Goal: Navigation & Orientation: Find specific page/section

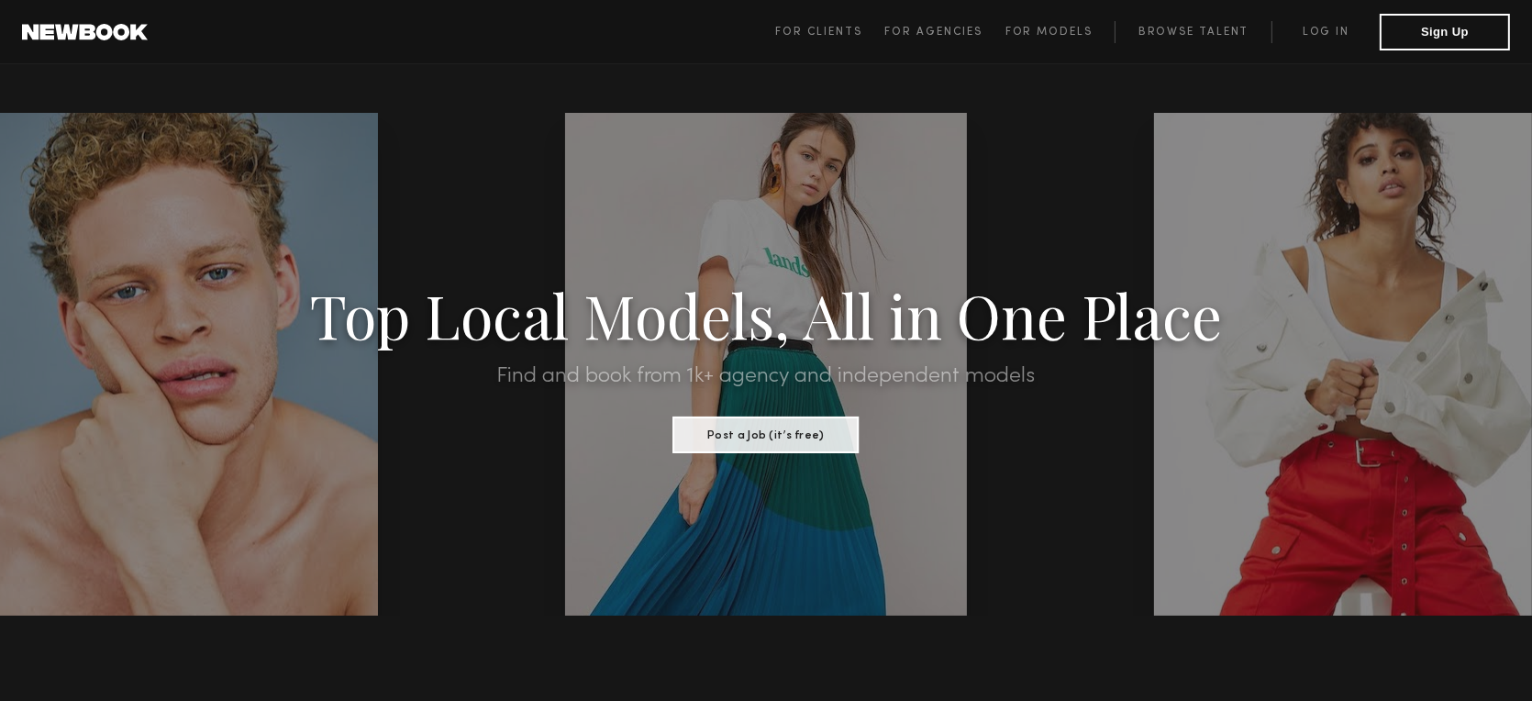
click at [844, 17] on span "For Clients For Agencies For Models Browse Talent Log in Sign Up" at bounding box center [1142, 32] width 735 height 37
click at [830, 24] on link "For Clients" at bounding box center [829, 32] width 109 height 22
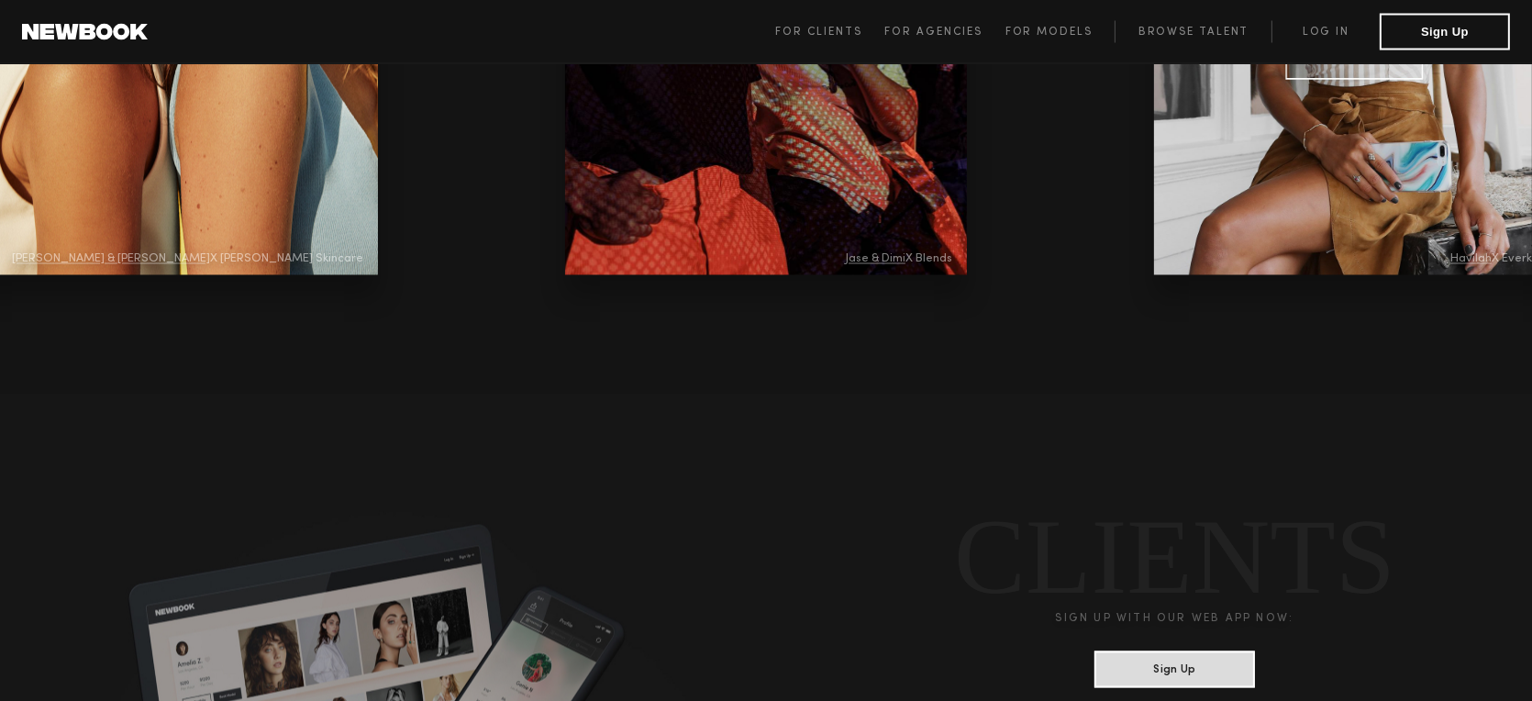
scroll to position [3850, 0]
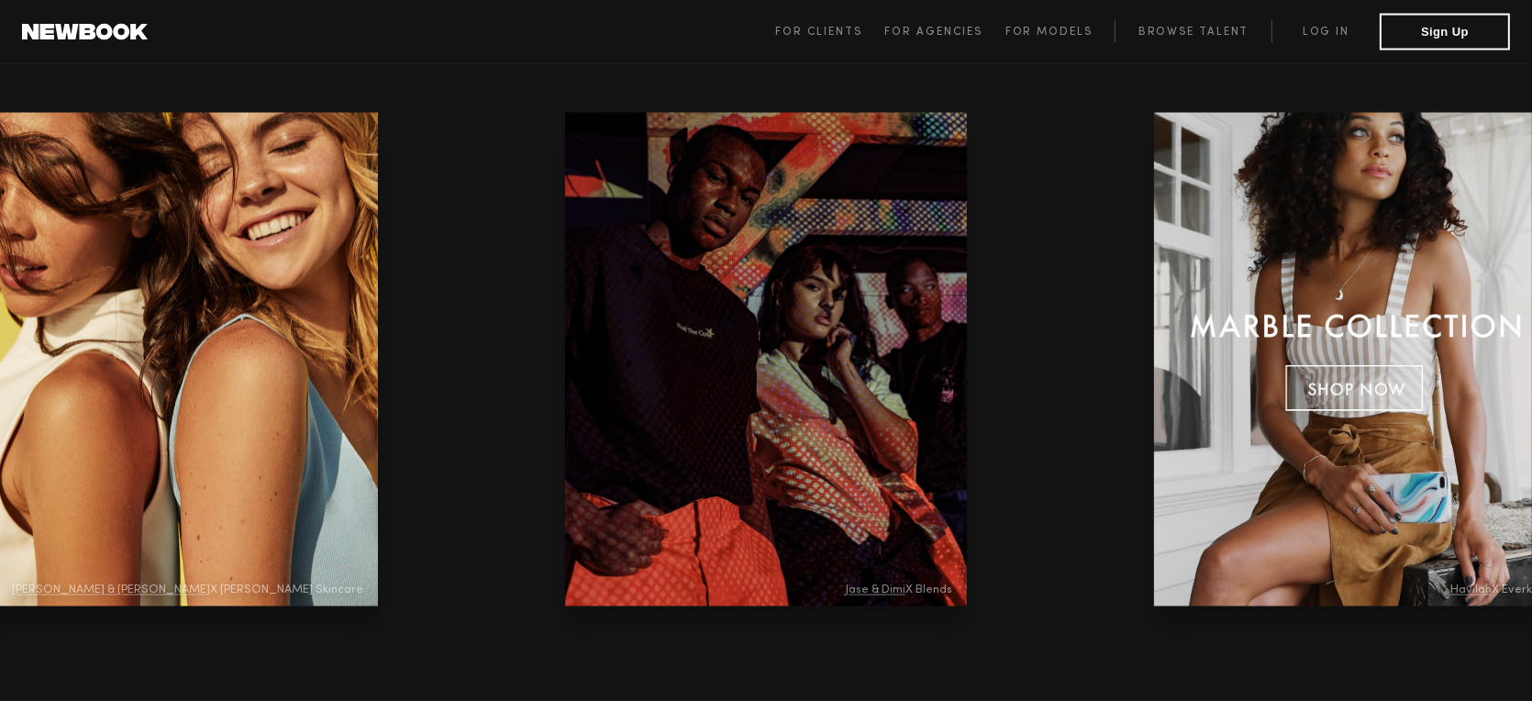
click at [1036, 28] on span "For Models" at bounding box center [1048, 32] width 87 height 11
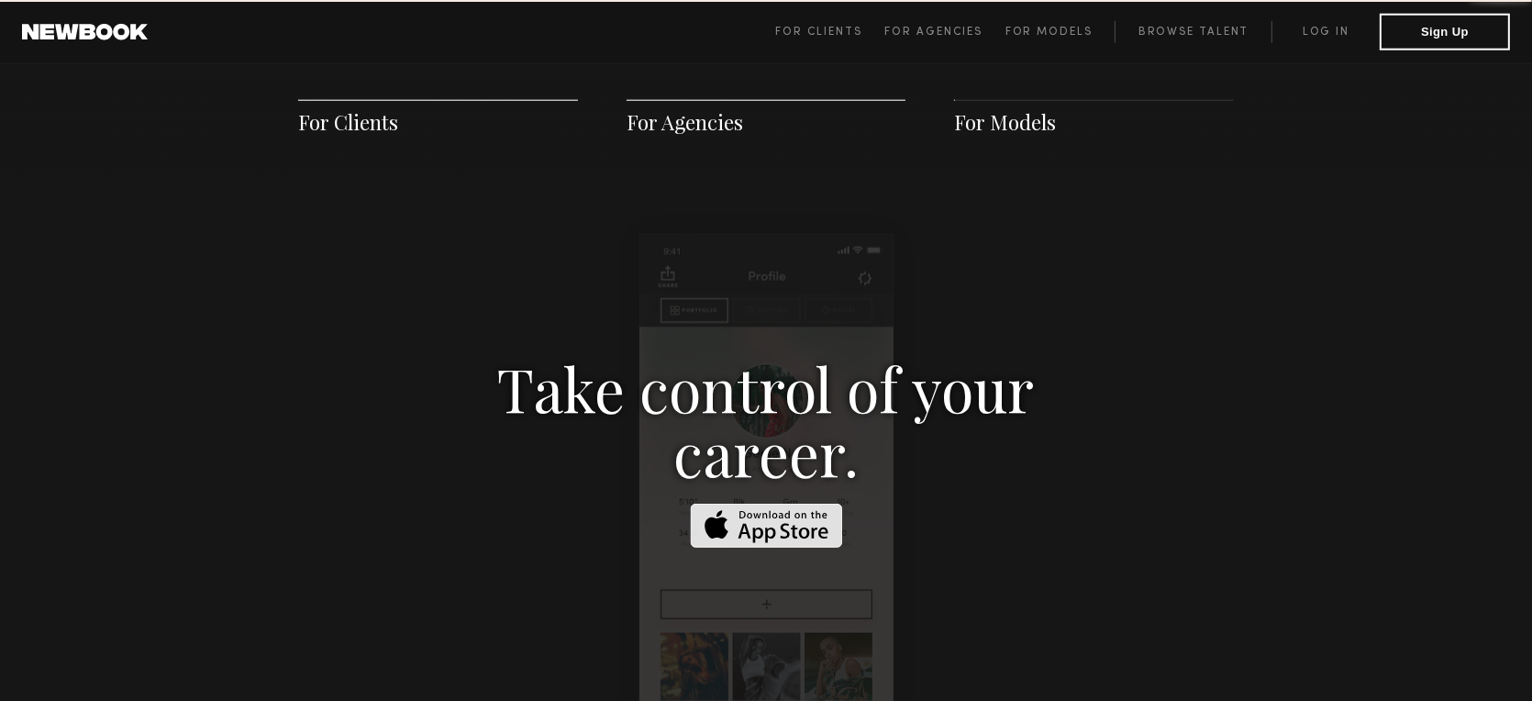
scroll to position [2639, 0]
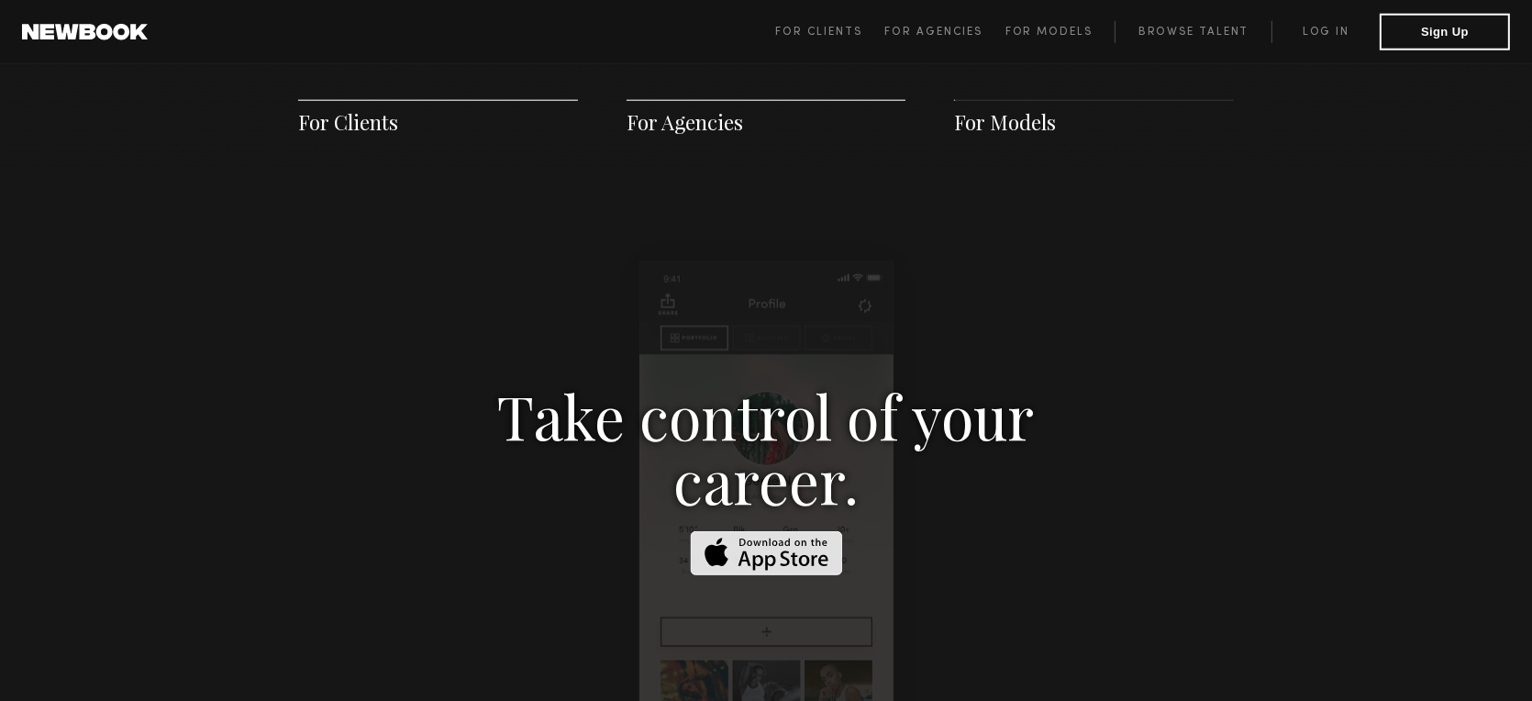
drag, startPoint x: 963, startPoint y: 17, endPoint x: 956, endPoint y: 29, distance: 14.8
click at [961, 20] on span "For Clients For Agencies For Models Browse Talent Log in Sign Up" at bounding box center [1142, 32] width 735 height 37
click at [956, 30] on span "For Agencies" at bounding box center [933, 32] width 98 height 11
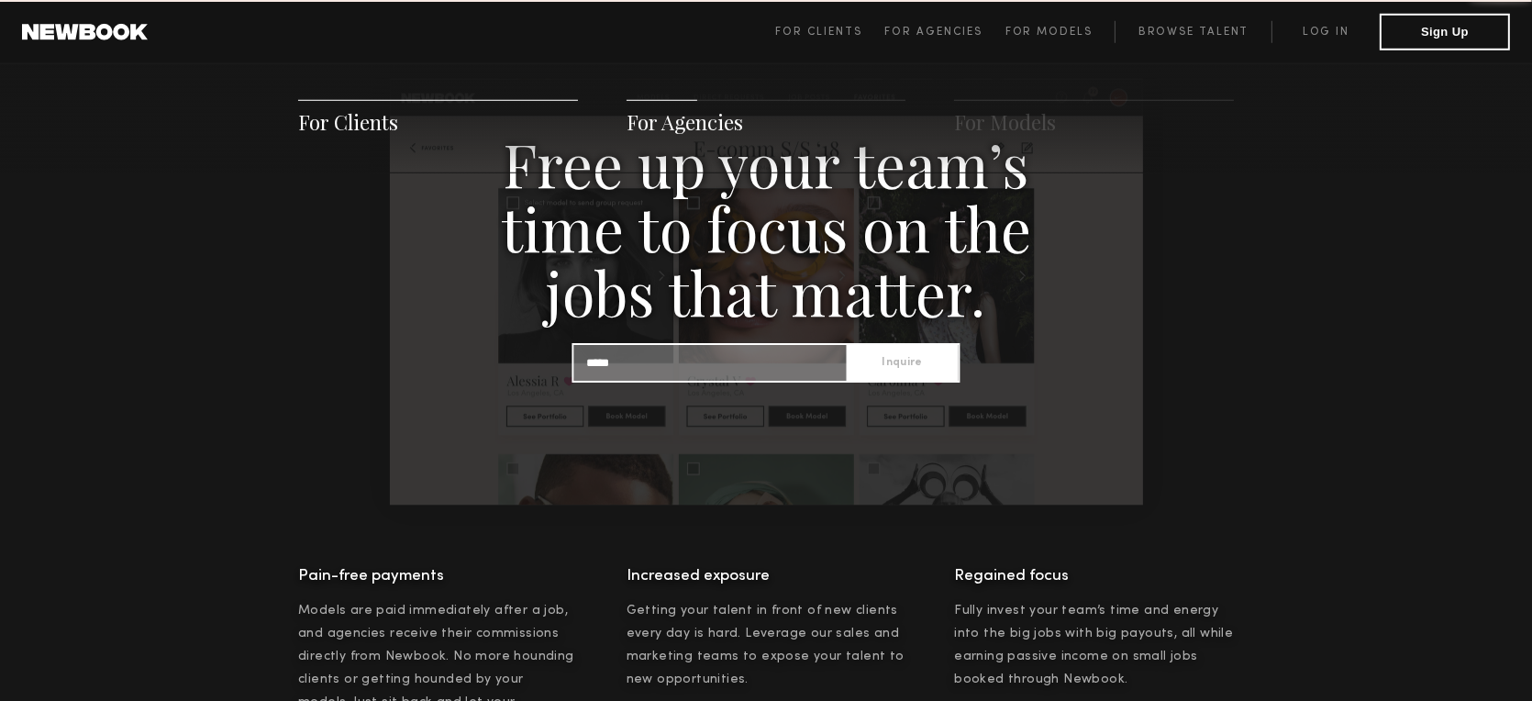
scroll to position [1766, 0]
